Goal: Find specific page/section: Find specific page/section

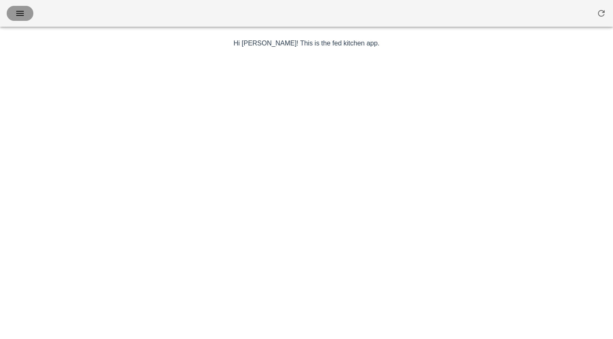
click at [25, 11] on icon "button" at bounding box center [20, 13] width 10 height 10
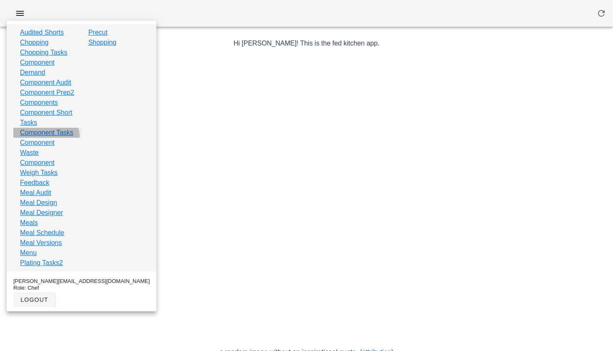
click at [44, 138] on link "Component Tasks" at bounding box center [46, 133] width 53 height 10
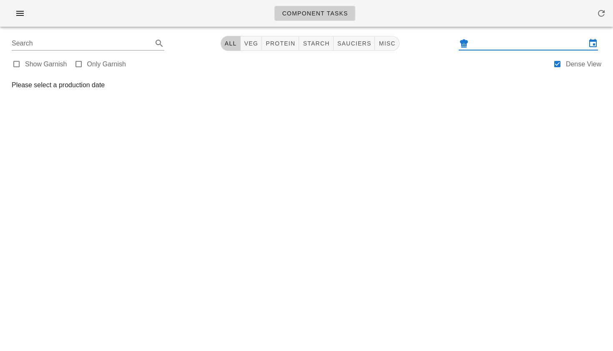
click at [501, 43] on input "text" at bounding box center [529, 43] width 116 height 13
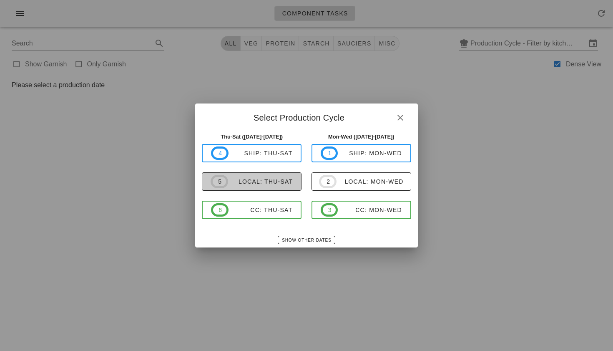
click at [273, 184] on div "local: Thu-Sat" at bounding box center [260, 181] width 65 height 7
type input "local: Thu-Sat ([DATE]-[DATE])"
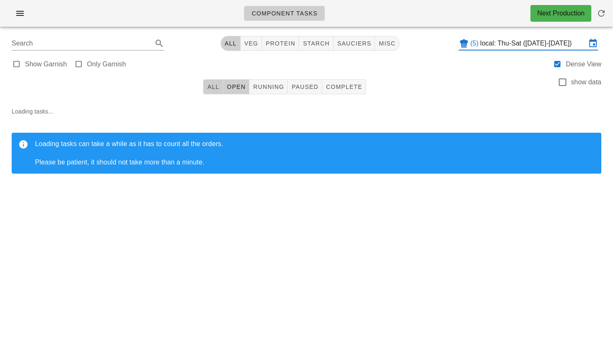
click at [212, 83] on span "All" at bounding box center [213, 86] width 13 height 7
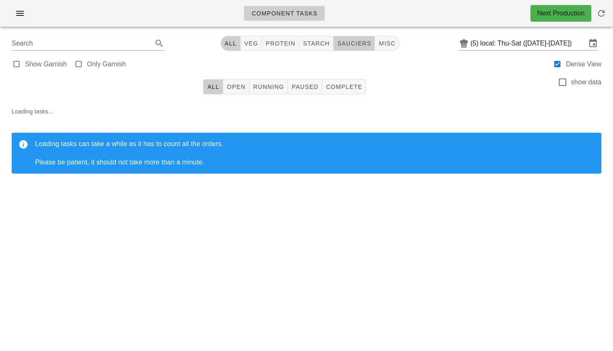
click at [345, 40] on span "sauciers" at bounding box center [354, 43] width 35 height 7
type input "team:sauciers"
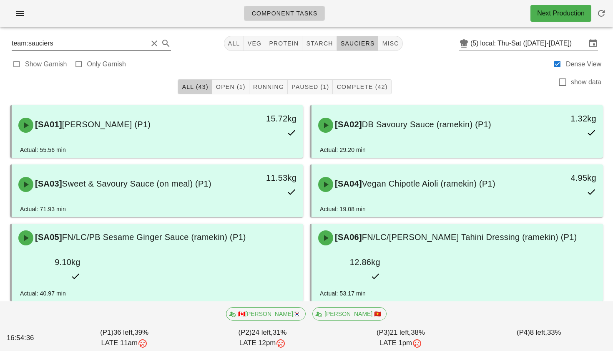
click at [149, 43] on button "Clear Search" at bounding box center [154, 43] width 10 height 10
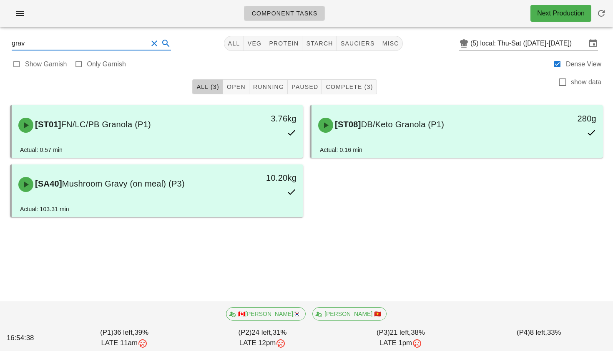
type input "gravy"
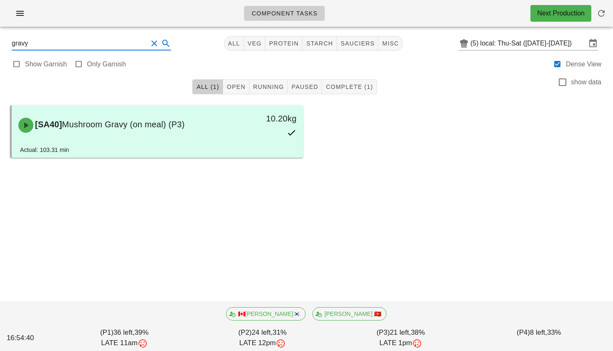
click at [149, 45] on button "Clear Search" at bounding box center [154, 43] width 10 height 10
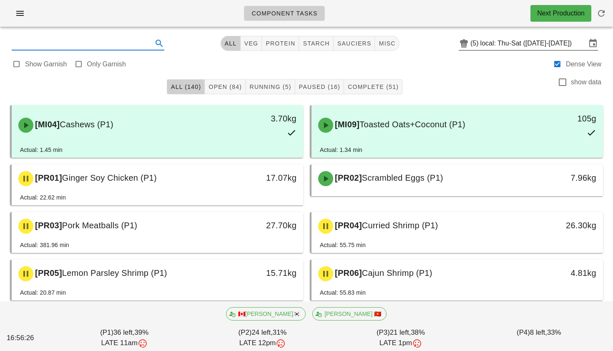
click at [481, 46] on input "local: Thu-Sat ([DATE]-[DATE])" at bounding box center [534, 43] width 106 height 13
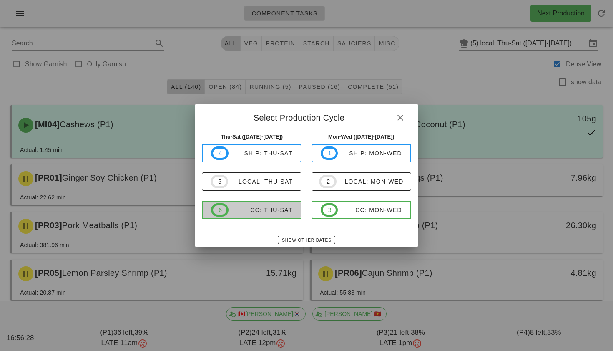
click at [252, 208] on div "CC: Thu-Sat" at bounding box center [261, 210] width 64 height 7
type input "CC: Thu-Sat ([DATE]-[DATE])"
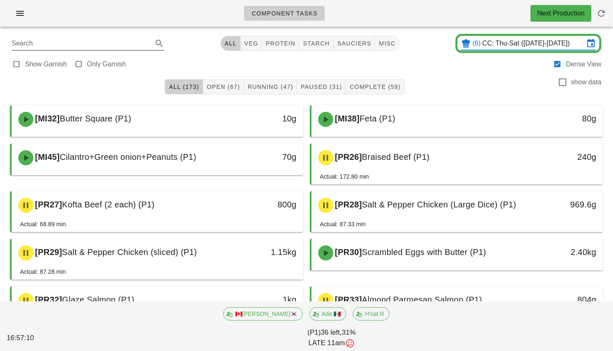
click at [74, 47] on input "Search" at bounding box center [81, 43] width 139 height 13
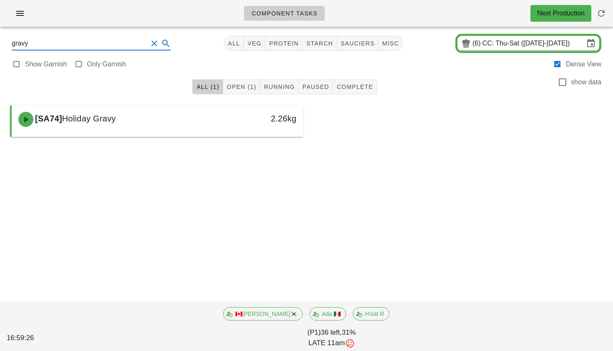
type input "gravy"
